Goal: Transaction & Acquisition: Purchase product/service

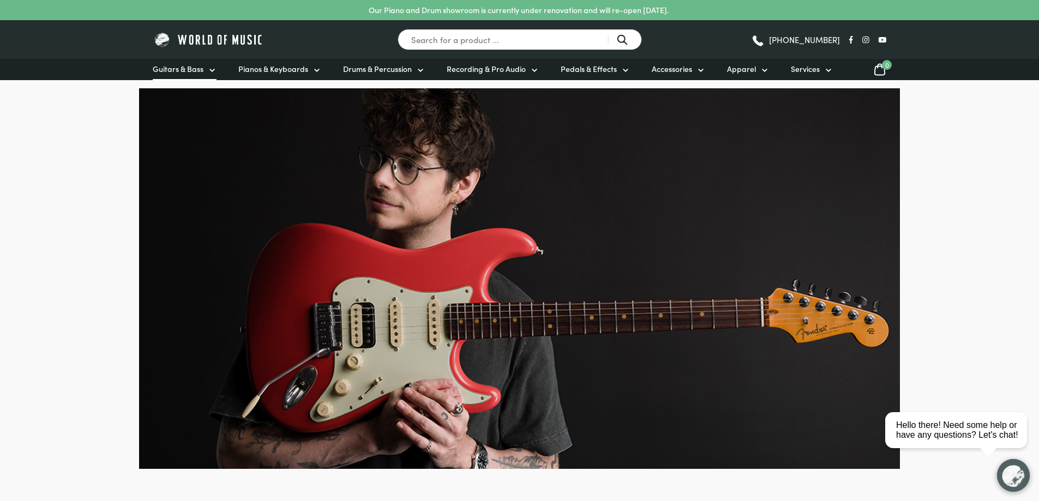
click at [204, 71] on link "Guitars & Bass" at bounding box center [185, 69] width 64 height 21
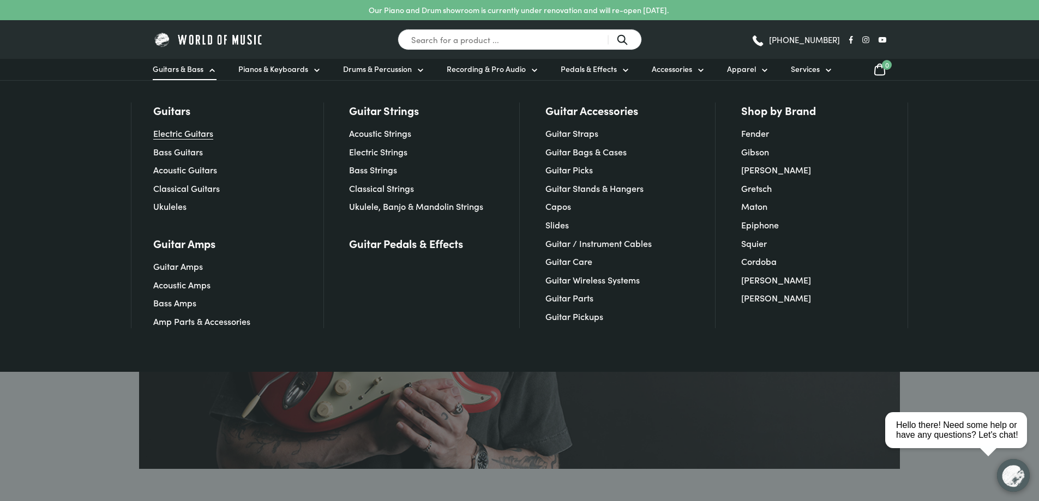
click at [184, 135] on link "Electric Guitars" at bounding box center [183, 133] width 60 height 12
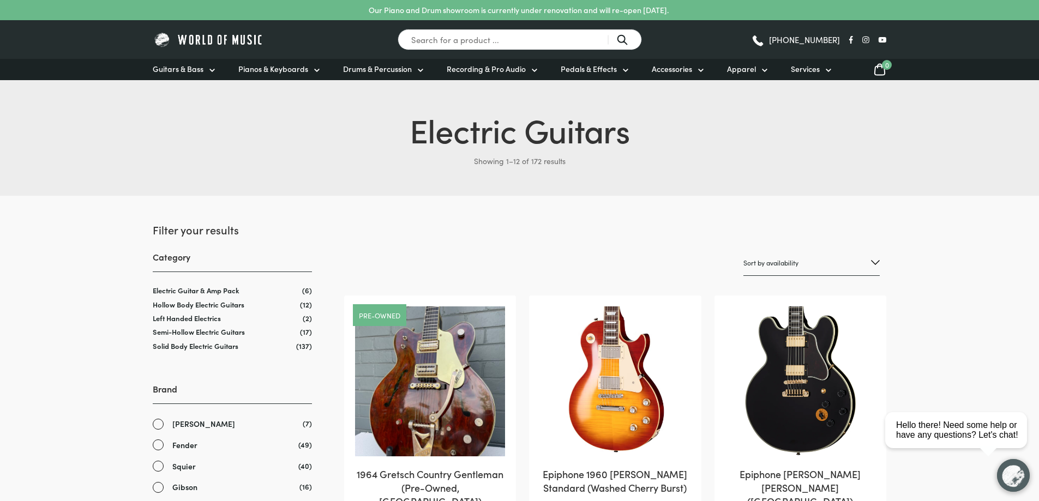
click at [760, 255] on select "Sort by popularity Sort by average rating Sort by latest Sort by price: low to …" at bounding box center [812, 263] width 136 height 26
select select "price"
click at [744, 250] on select "Sort by popularity Sort by average rating Sort by latest Sort by price: low to …" at bounding box center [812, 263] width 136 height 26
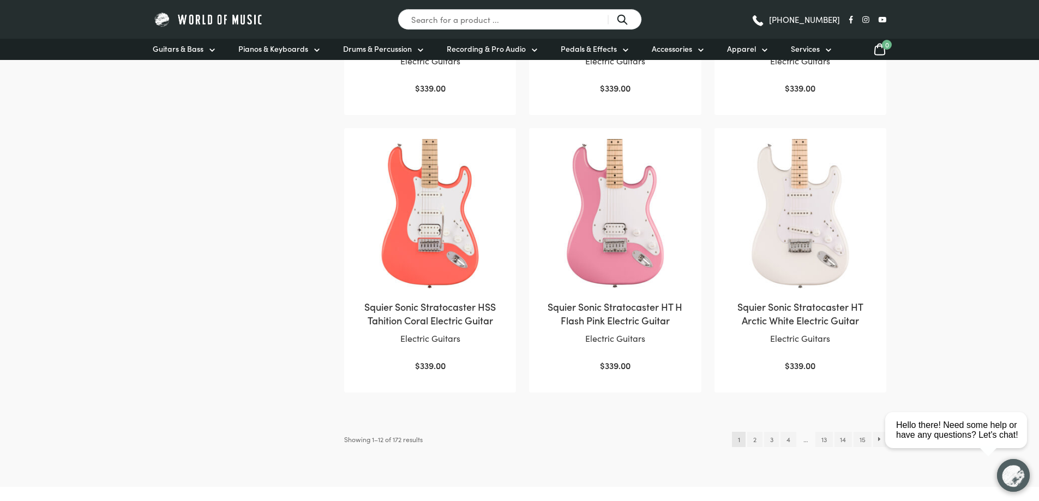
scroll to position [1019, 0]
